Goal: Information Seeking & Learning: Learn about a topic

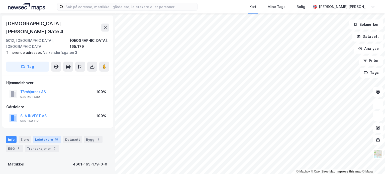
click at [38, 136] on div "Leietakere 19" at bounding box center [47, 139] width 28 height 7
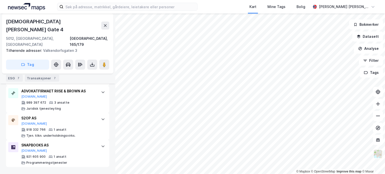
scroll to position [518, 0]
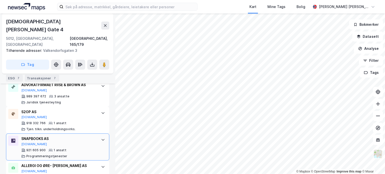
drag, startPoint x: 104, startPoint y: 127, endPoint x: 102, endPoint y: 126, distance: 2.6
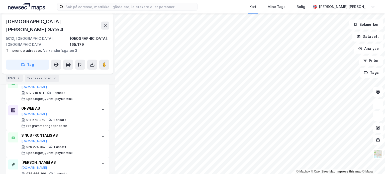
scroll to position [604, 0]
